Goal: Task Accomplishment & Management: Complete application form

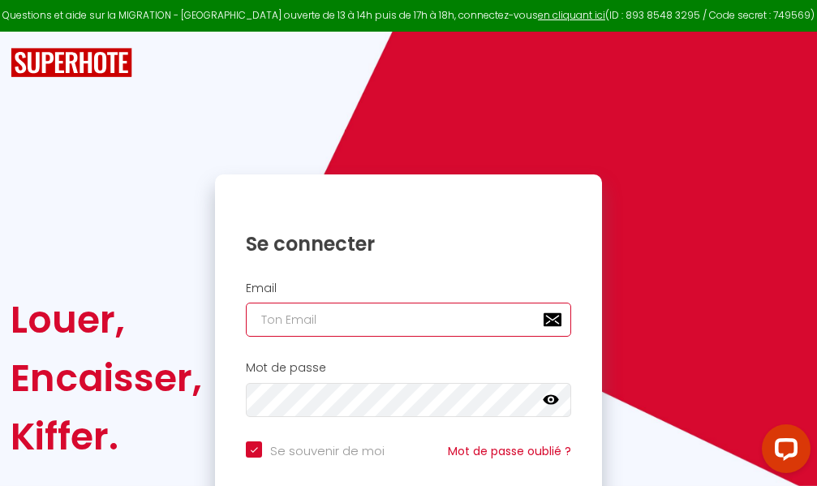
click at [458, 328] on input "email" at bounding box center [408, 320] width 325 height 34
type input "m"
checkbox input "true"
type input "ma"
checkbox input "true"
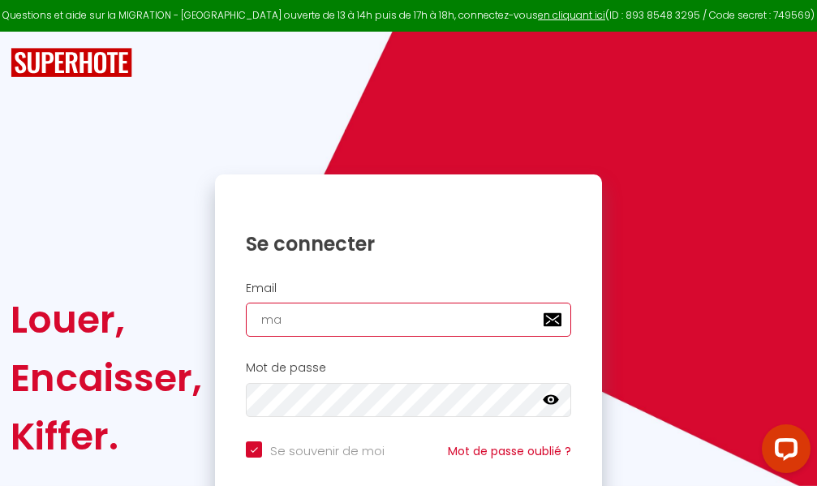
type input "mar"
checkbox input "true"
type input "marc"
checkbox input "true"
type input "marcd"
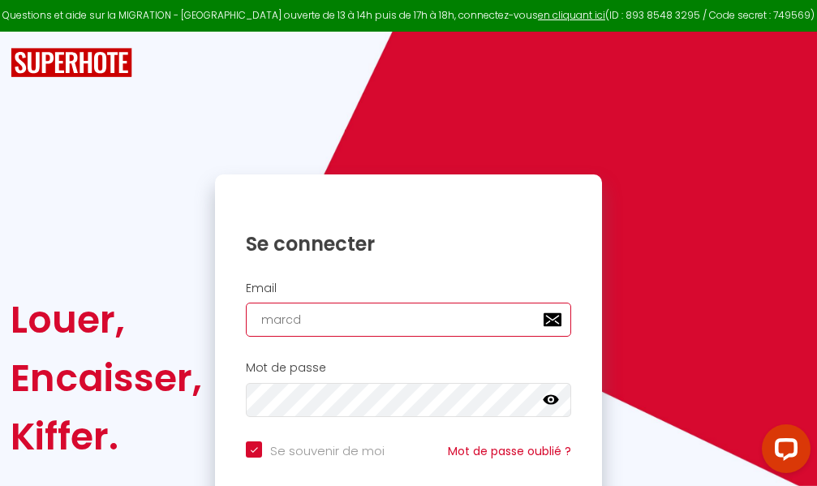
checkbox input "true"
type input "marcdp"
checkbox input "true"
type input "marcdpo"
checkbox input "true"
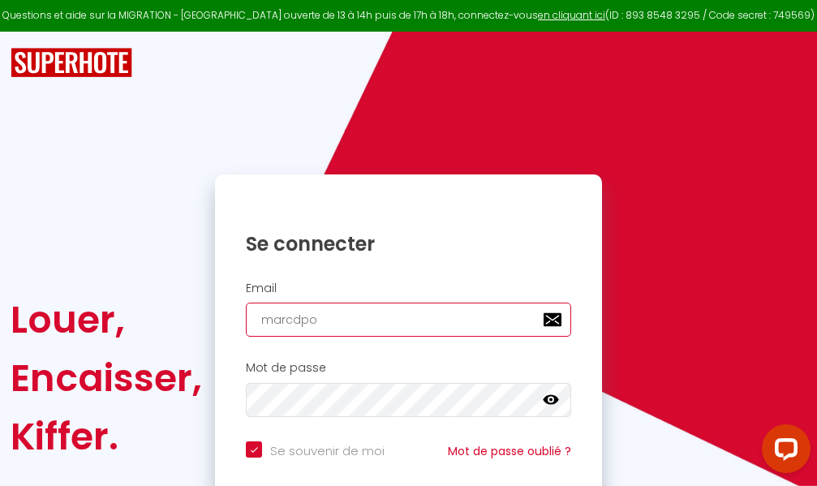
type input "marcdpoz"
checkbox input "true"
type input "marcdpoz."
checkbox input "true"
type input "marcdpoz.l"
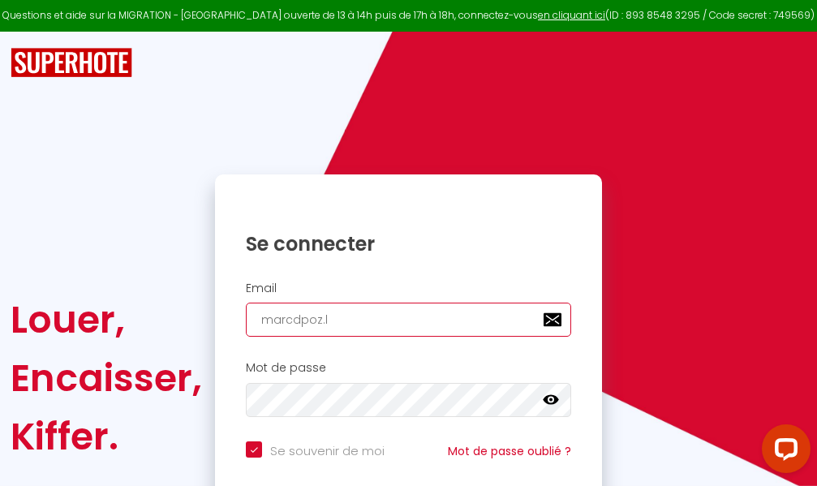
checkbox input "true"
type input "marcdpoz.lo"
checkbox input "true"
type input "marcdpoz.loc"
checkbox input "true"
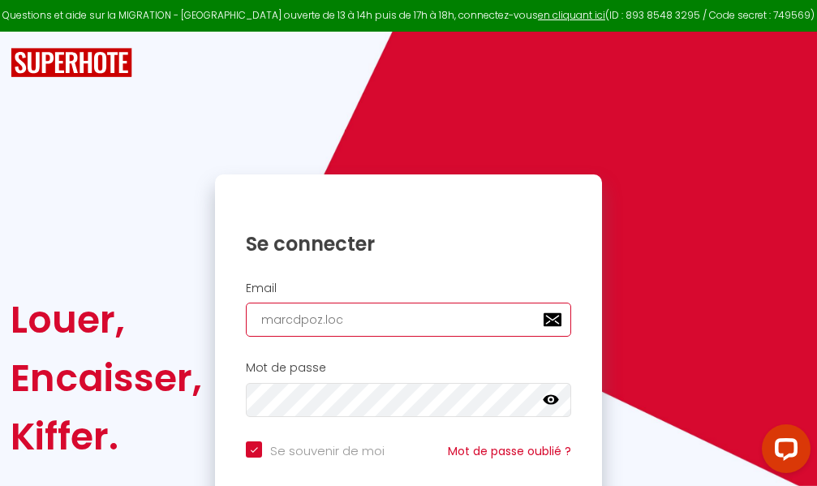
type input "marcdpoz.loca"
checkbox input "true"
type input "marcdpoz.locat"
checkbox input "true"
type input "marcdpoz.locati"
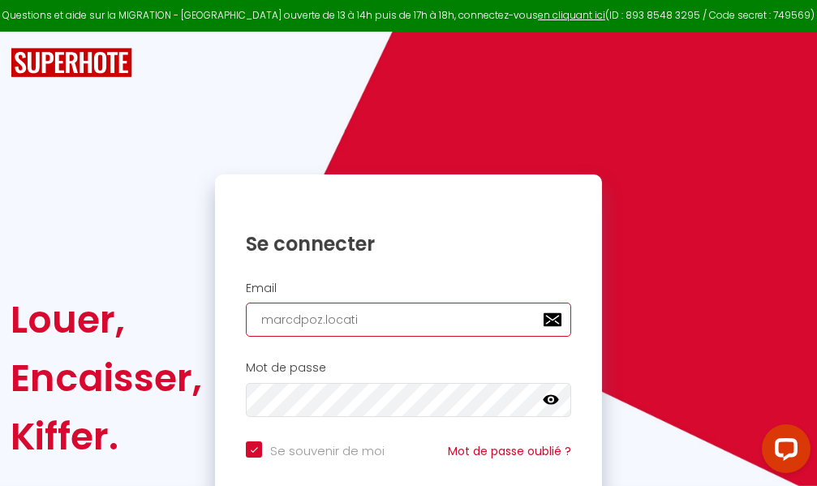
checkbox input "true"
type input "marcdpoz.locatio"
checkbox input "true"
type input "marcdpoz.location"
checkbox input "true"
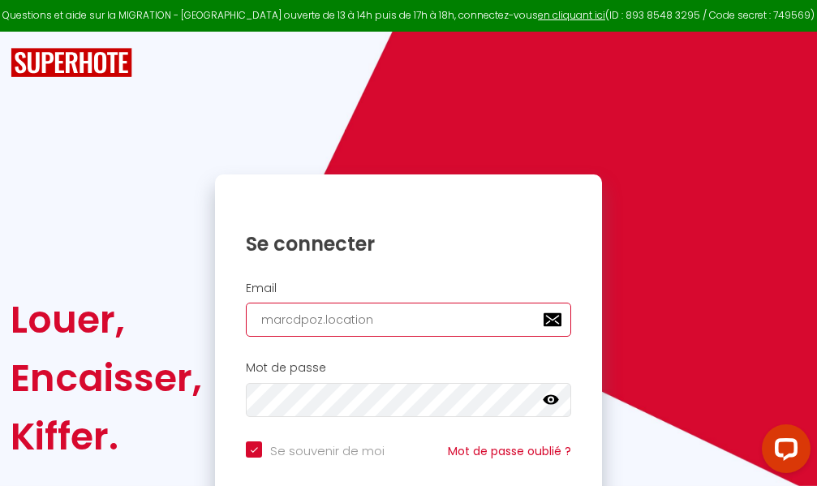
type input "marcdpoz.location@"
checkbox input "true"
type input "marcdpoz.location@g"
checkbox input "true"
type input "marcdpoz.location@gm"
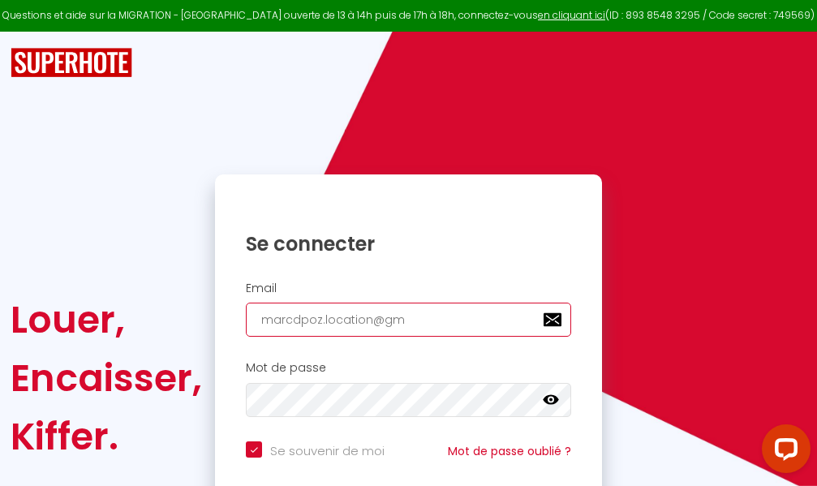
checkbox input "true"
type input "marcdpoz.location@gma"
checkbox input "true"
type input "marcdpoz.location@gmai"
checkbox input "true"
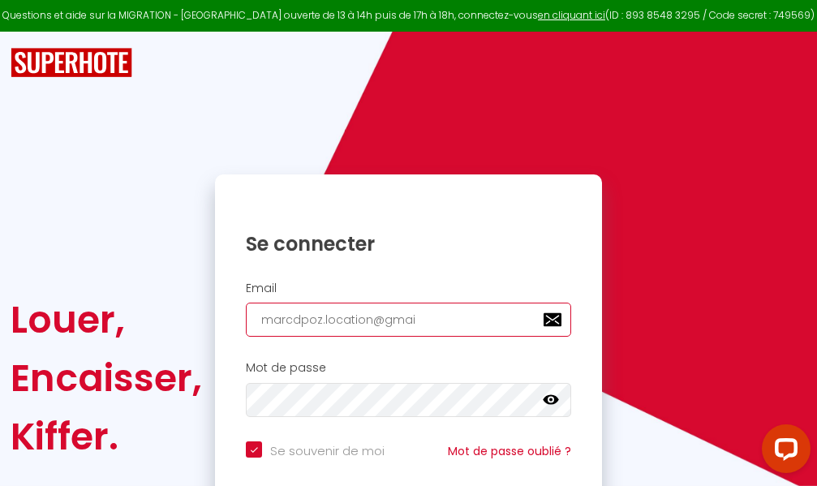
type input "[EMAIL_ADDRESS]"
checkbox input "true"
type input "[EMAIL_ADDRESS]."
checkbox input "true"
type input "marcdpoz.location@gmail.c"
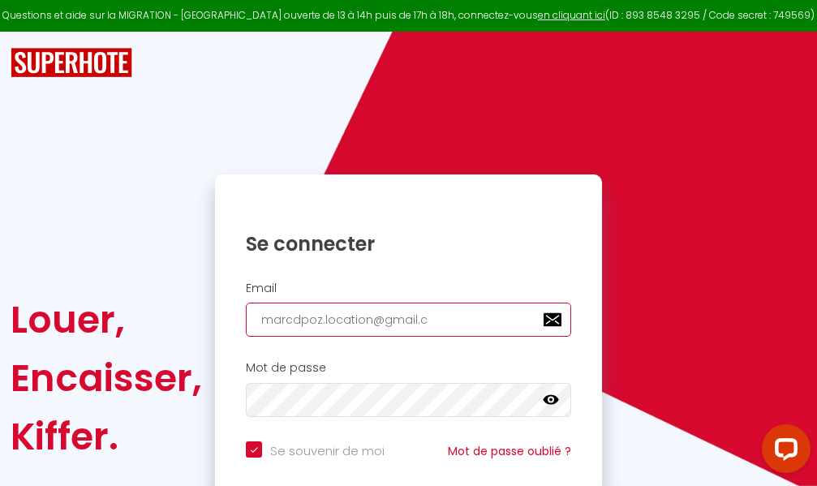
checkbox input "true"
type input "[EMAIL_ADDRESS][DOMAIN_NAME]"
checkbox input "true"
type input "[EMAIL_ADDRESS][DOMAIN_NAME]"
checkbox input "true"
